Goal: Task Accomplishment & Management: Complete application form

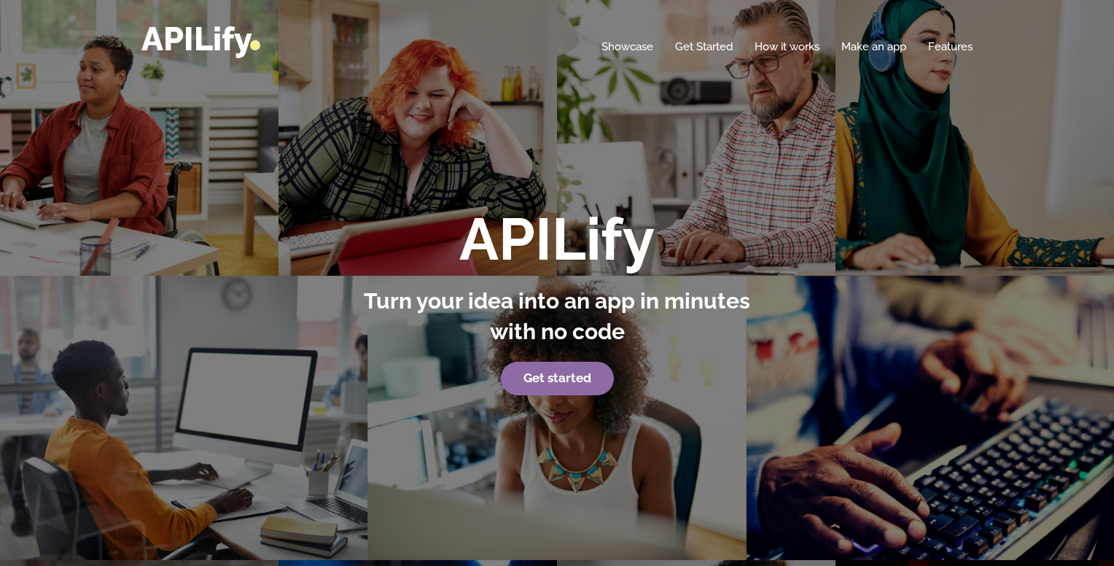
click at [552, 375] on strong "Get started" at bounding box center [558, 377] width 68 height 15
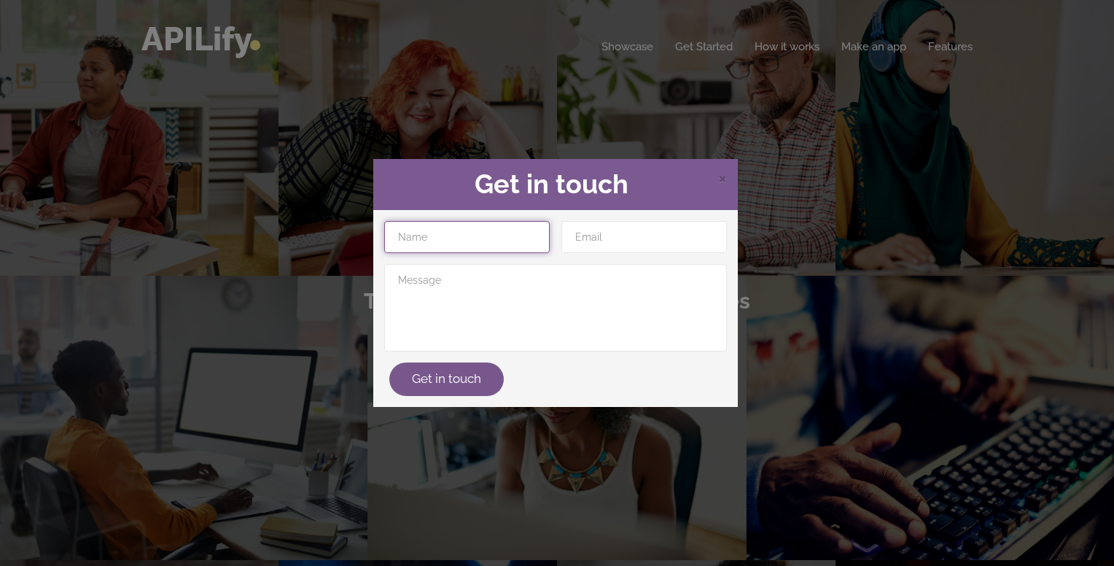
click at [510, 243] on input "text" at bounding box center [467, 237] width 166 height 32
type input "[PERSON_NAME]"
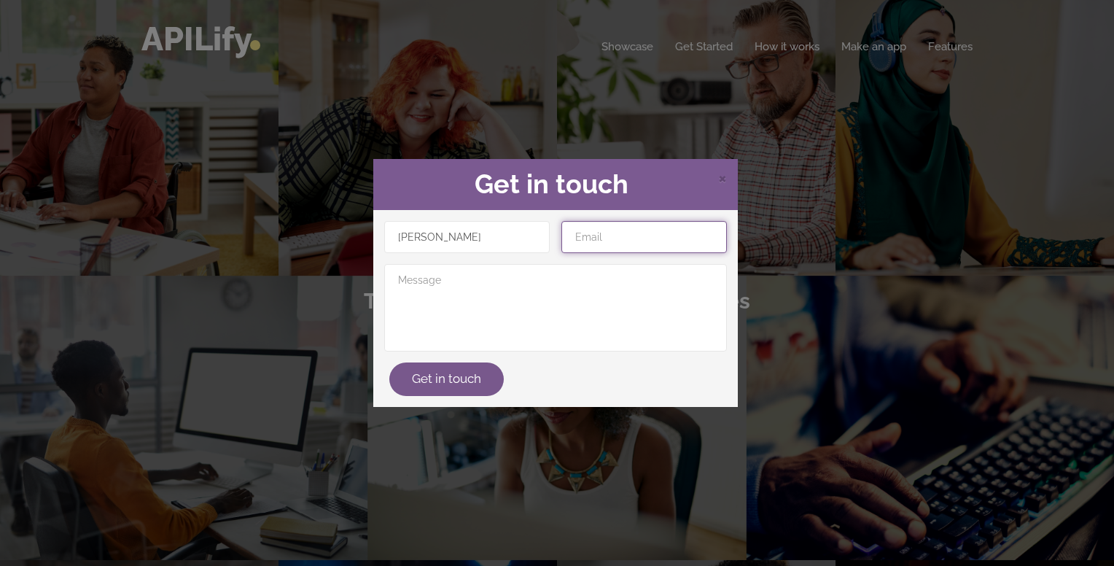
click at [580, 239] on input "email" at bounding box center [644, 237] width 166 height 32
type input "[EMAIL_ADDRESS][DOMAIN_NAME]"
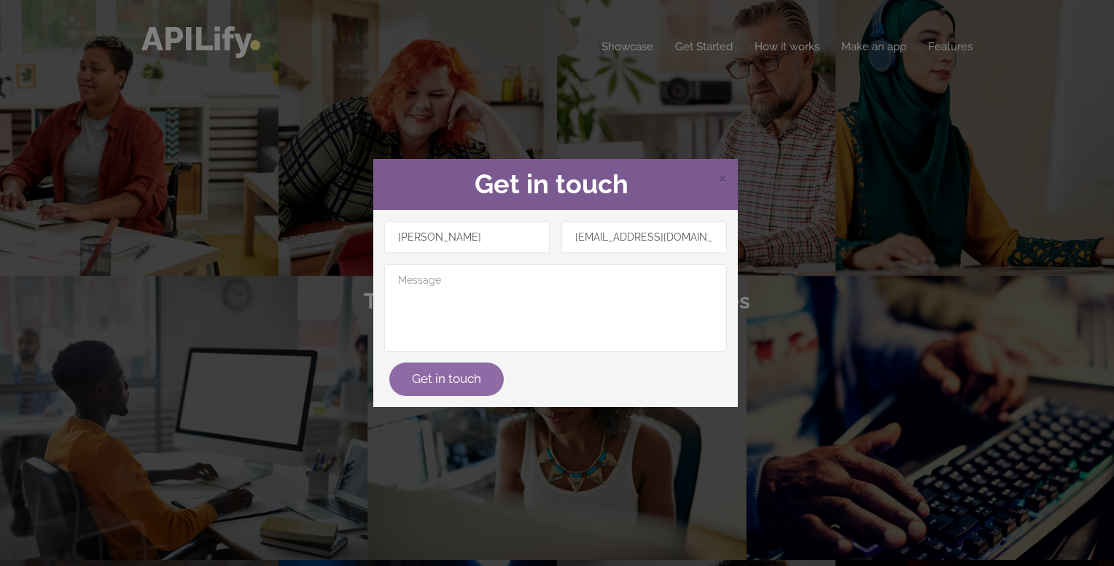
click at [454, 375] on button "Get in touch" at bounding box center [446, 379] width 114 height 34
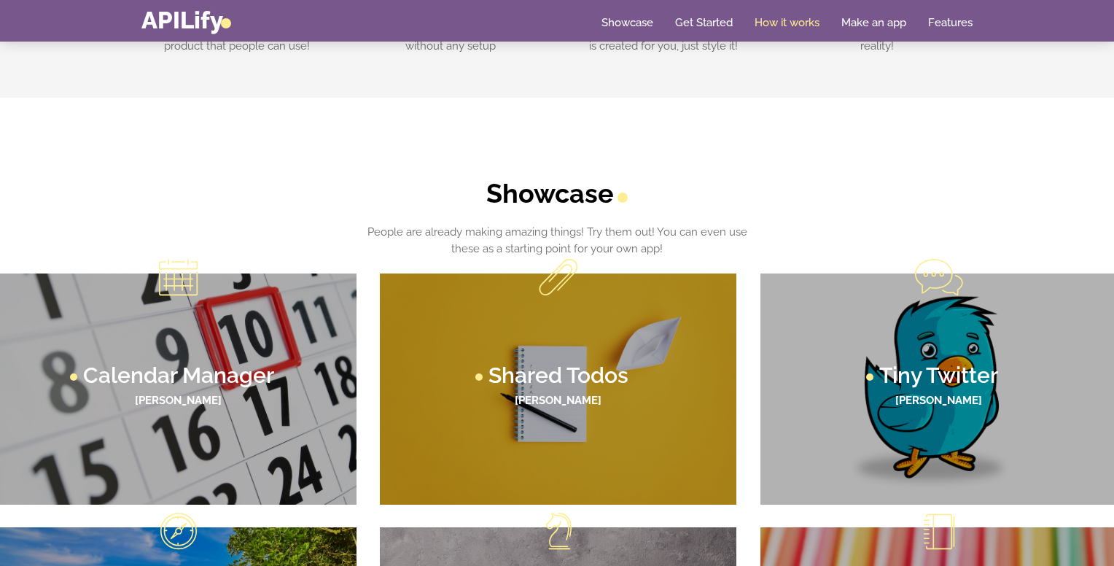
scroll to position [665, 0]
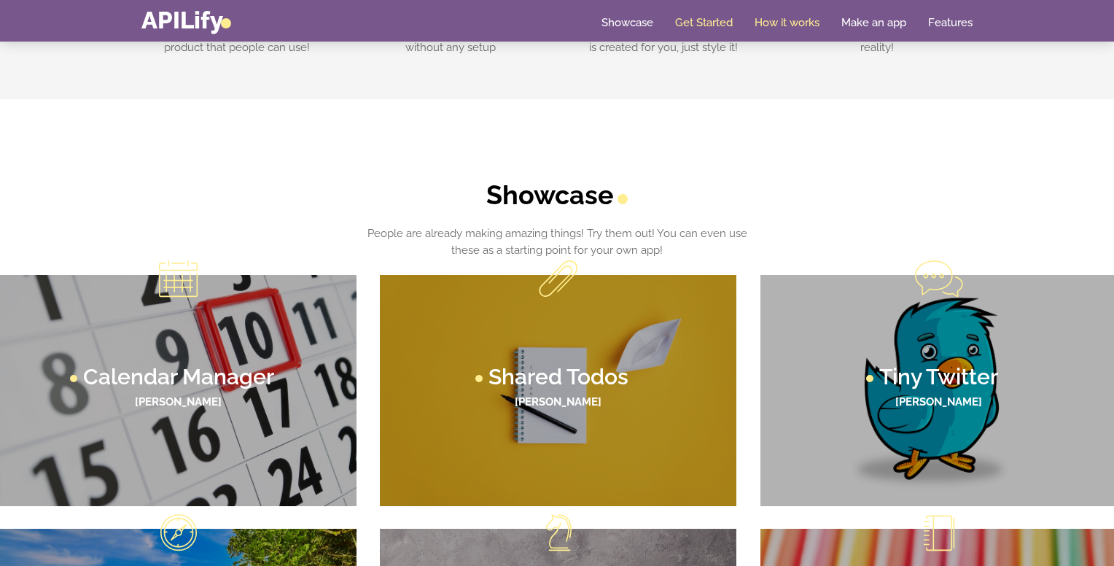
click at [687, 23] on link "Get Started" at bounding box center [704, 22] width 58 height 15
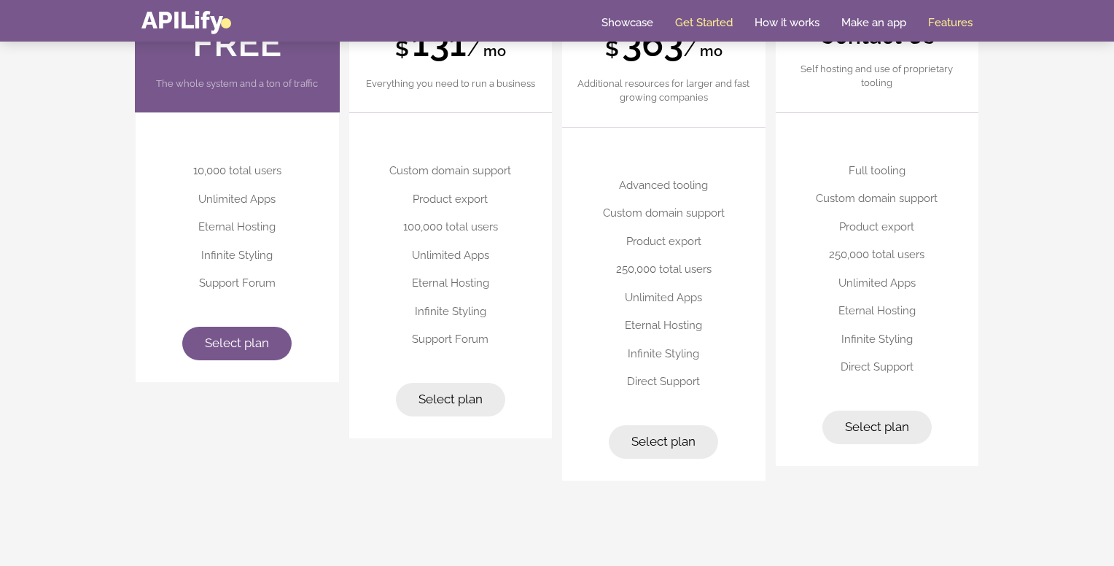
scroll to position [3738, 0]
click at [201, 337] on link "Select plan" at bounding box center [236, 343] width 109 height 34
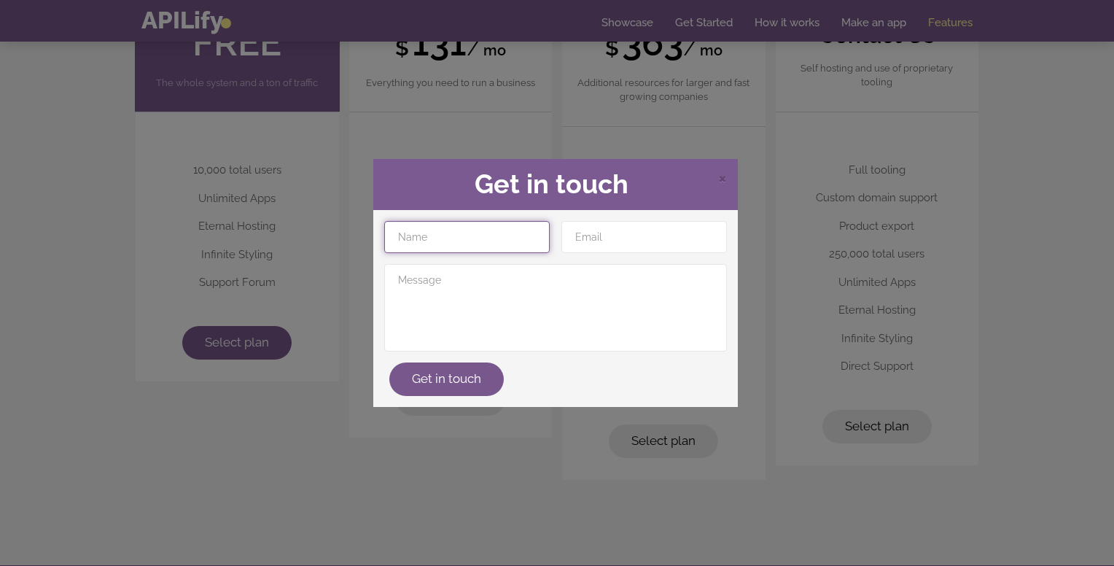
click at [419, 222] on input "text" at bounding box center [467, 237] width 166 height 32
type input "[PERSON_NAME]"
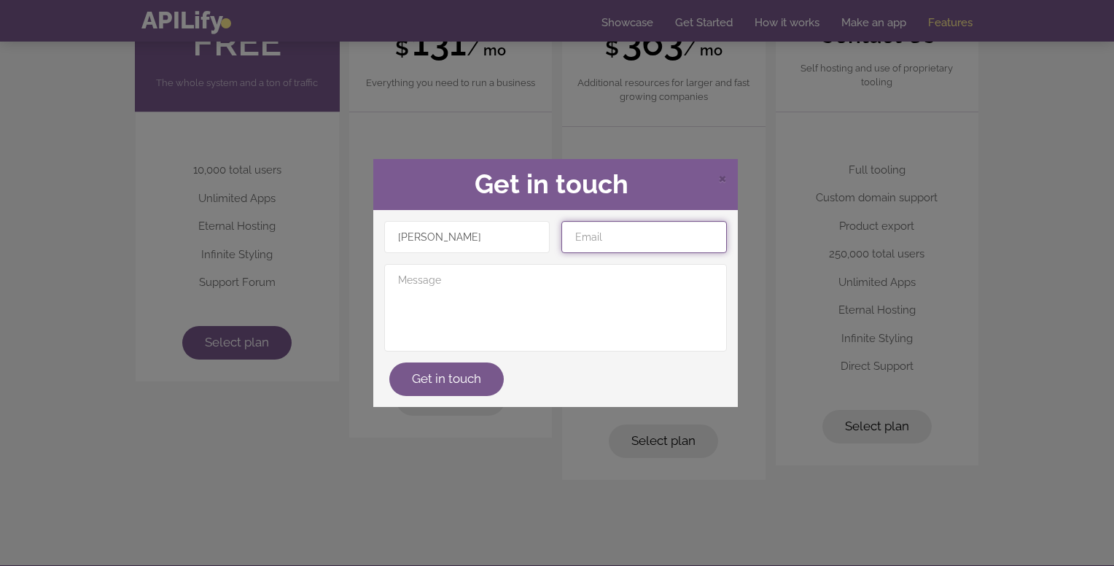
click at [597, 249] on input "email" at bounding box center [644, 237] width 166 height 32
type input "[EMAIL_ADDRESS][DOMAIN_NAME]"
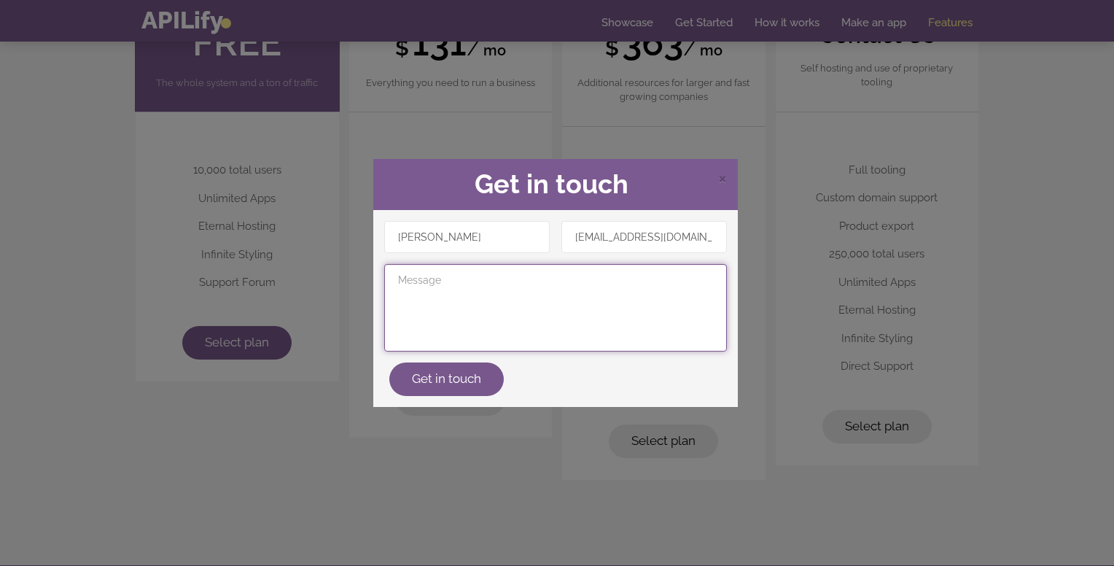
click at [639, 302] on textarea at bounding box center [555, 307] width 343 height 87
type textarea "heyy"
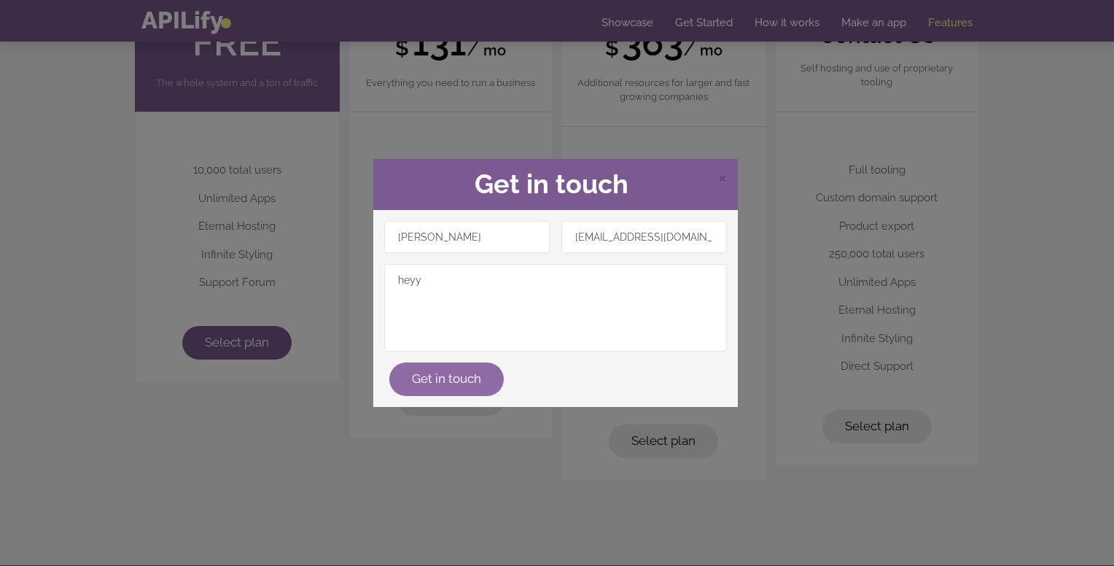
click at [472, 373] on button "Get in touch" at bounding box center [446, 379] width 114 height 34
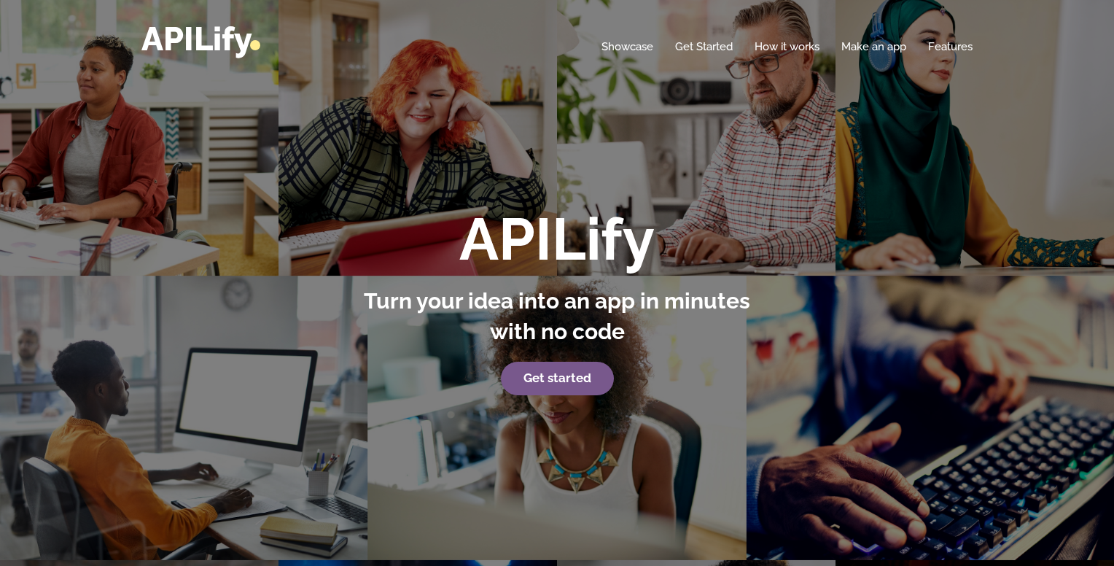
click at [860, 33] on div "Home Showcase Get Started How it works Make an app Features" at bounding box center [556, 39] width 831 height 33
click at [859, 43] on link "Make an app" at bounding box center [873, 46] width 65 height 15
click at [860, 47] on link "Make an app" at bounding box center [873, 46] width 65 height 15
click at [866, 37] on div "Home Showcase Get Started How it works Make an app Features" at bounding box center [556, 39] width 831 height 33
click at [871, 44] on link "Make an app" at bounding box center [873, 46] width 65 height 15
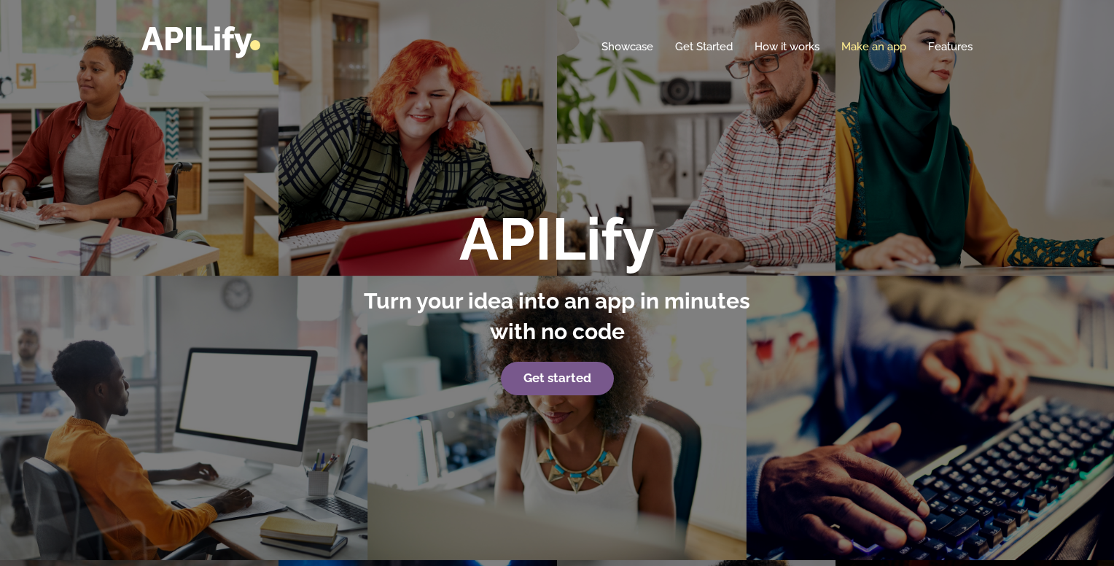
click at [871, 44] on link "Make an app" at bounding box center [873, 46] width 65 height 15
